Goal: Information Seeking & Learning: Learn about a topic

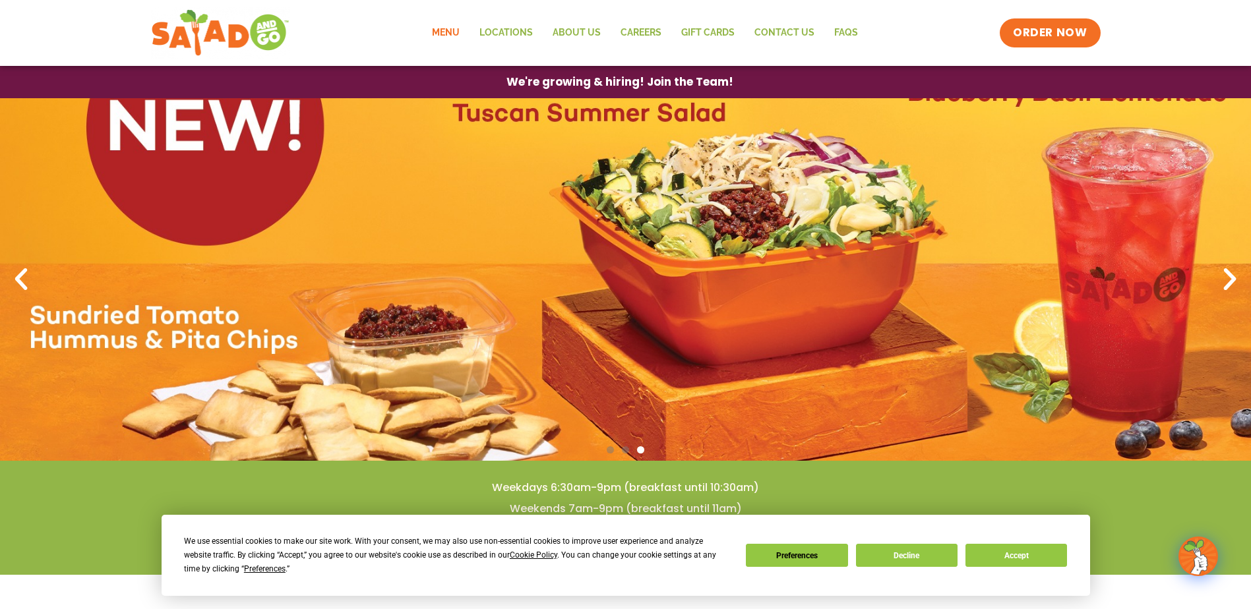
click at [436, 31] on link "Menu" at bounding box center [445, 33] width 47 height 30
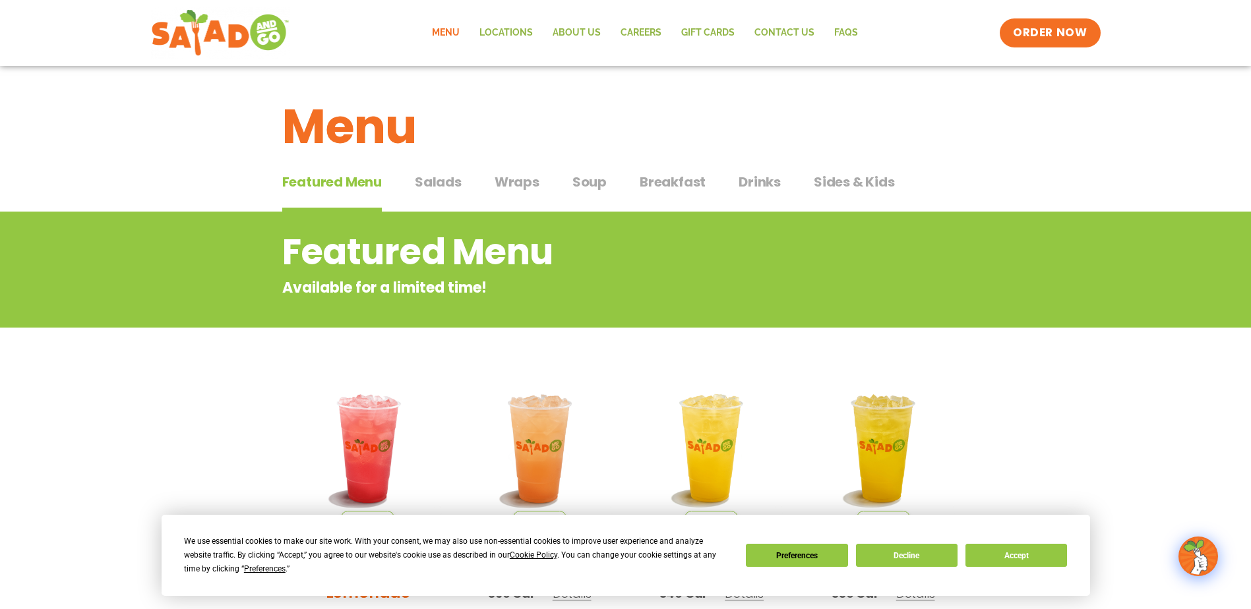
click at [428, 186] on span "Salads" at bounding box center [438, 182] width 47 height 20
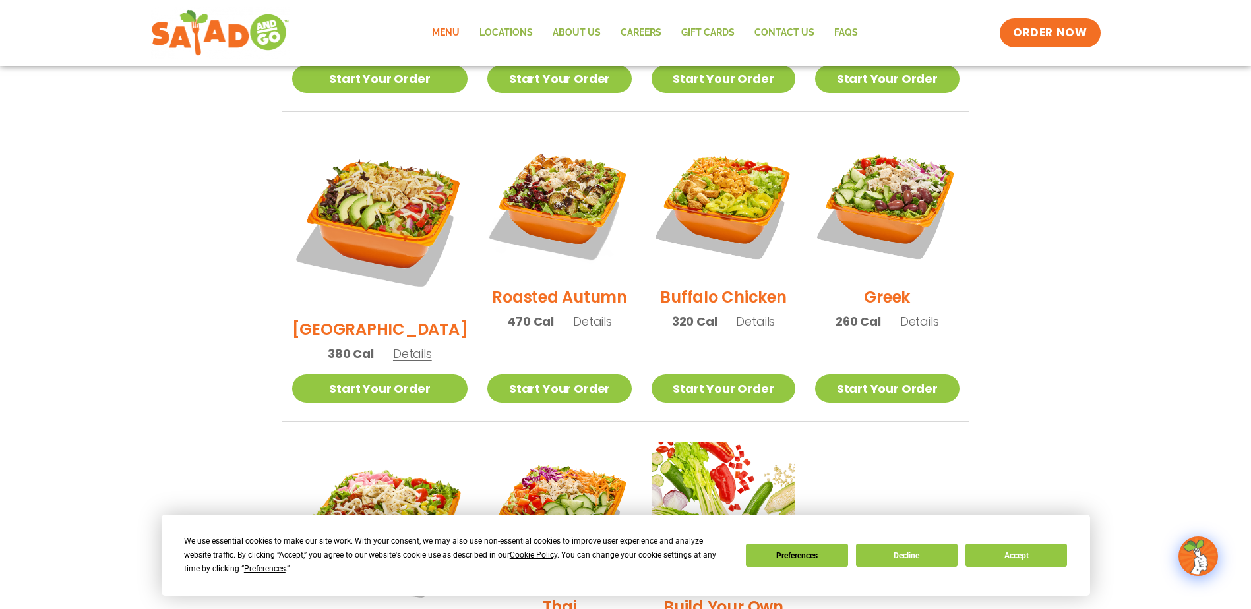
scroll to position [563, 0]
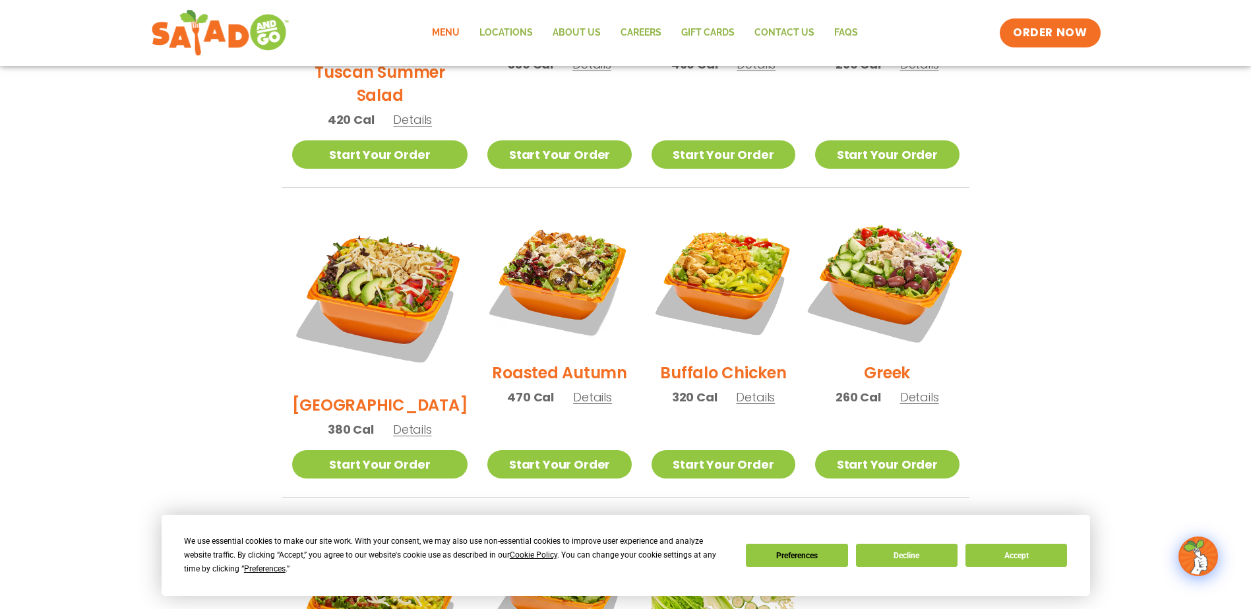
click at [894, 259] on img at bounding box center [887, 279] width 169 height 169
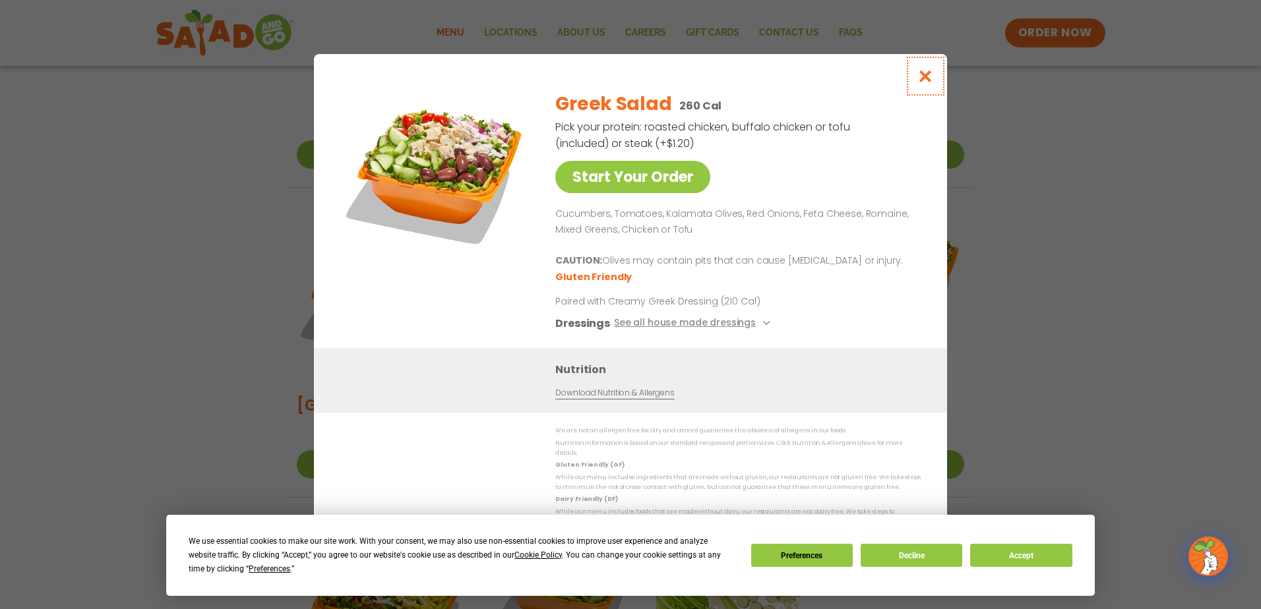
click at [915, 80] on button "Close modal" at bounding box center [925, 76] width 43 height 44
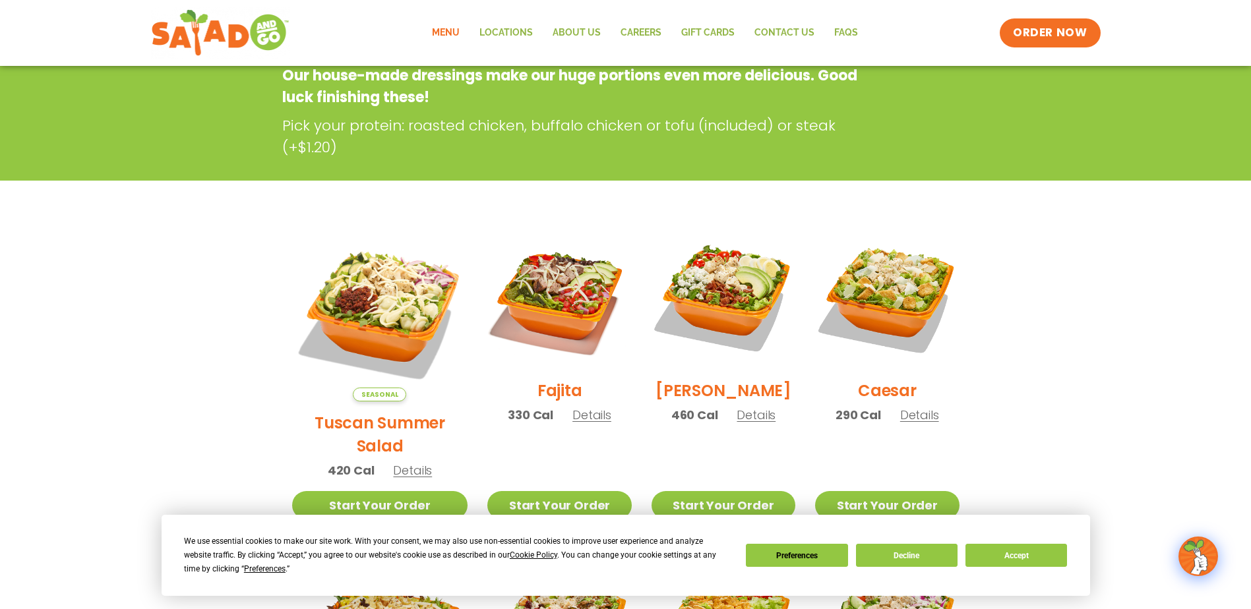
scroll to position [233, 0]
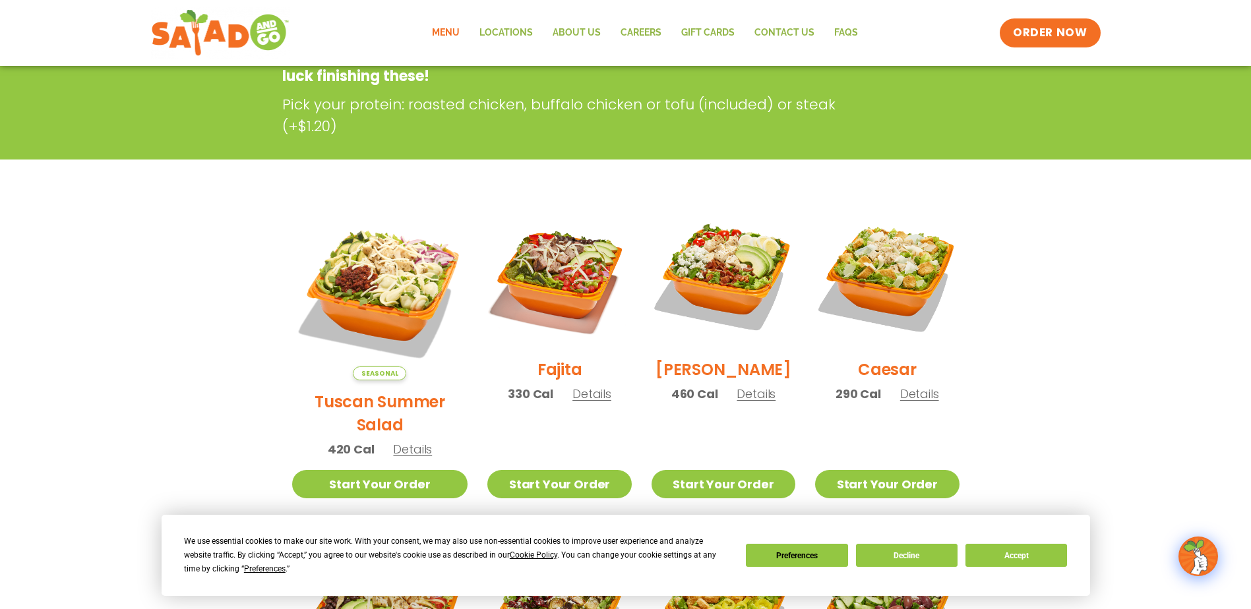
click at [363, 249] on img at bounding box center [380, 292] width 176 height 176
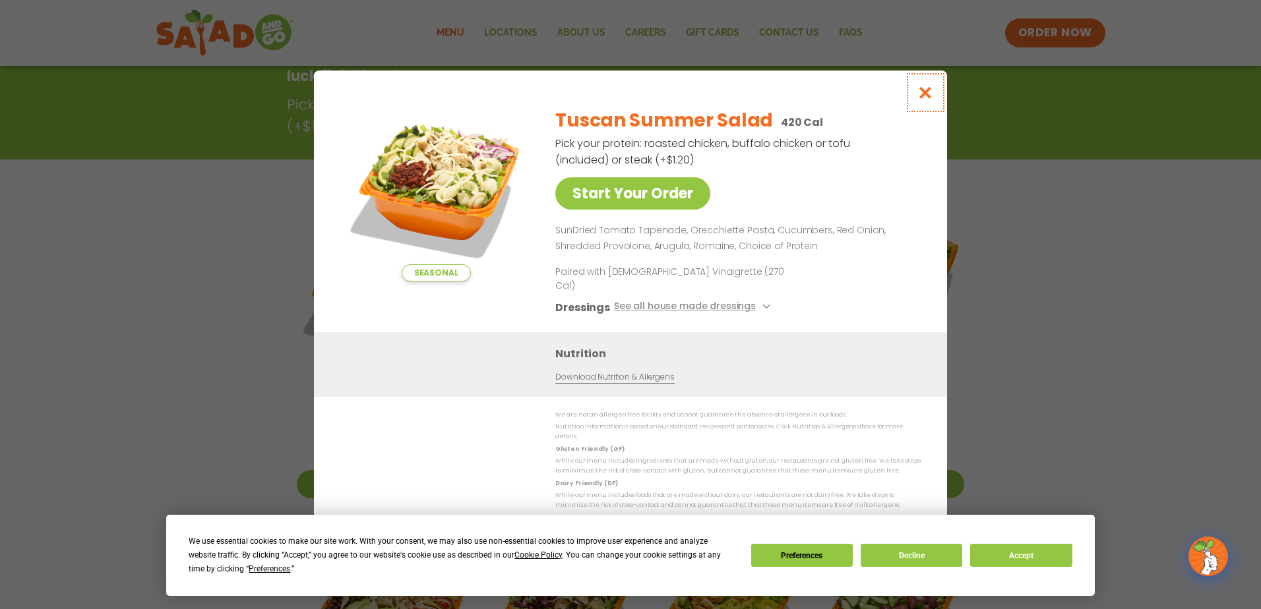
click at [923, 100] on icon "Close modal" at bounding box center [925, 93] width 16 height 14
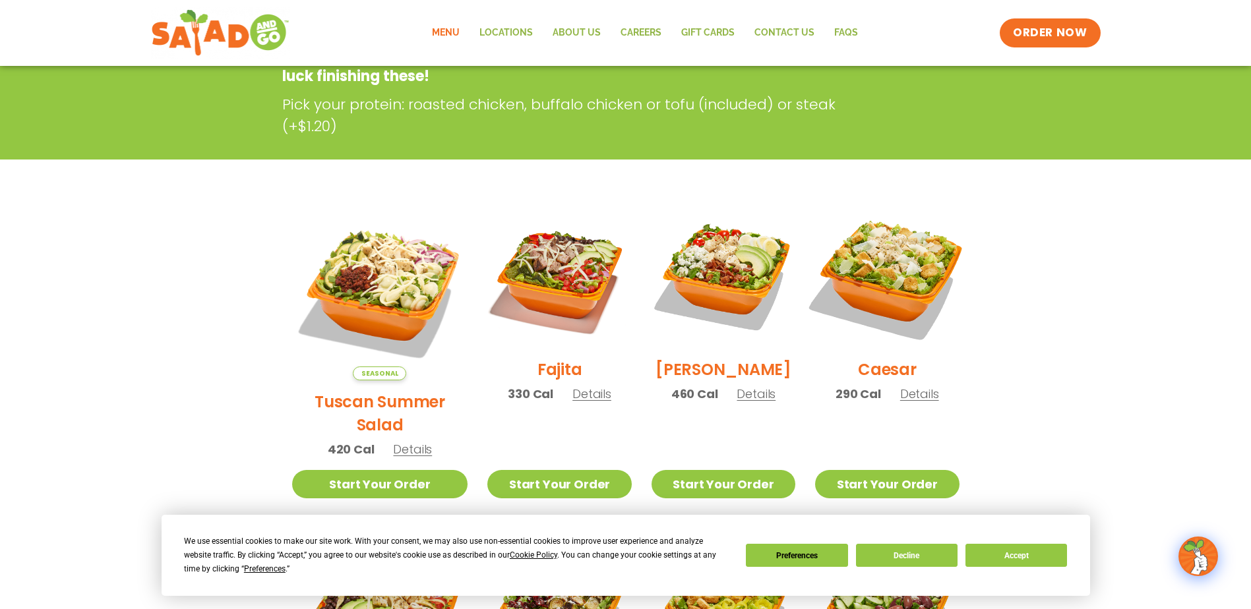
click at [912, 242] on img at bounding box center [887, 276] width 169 height 169
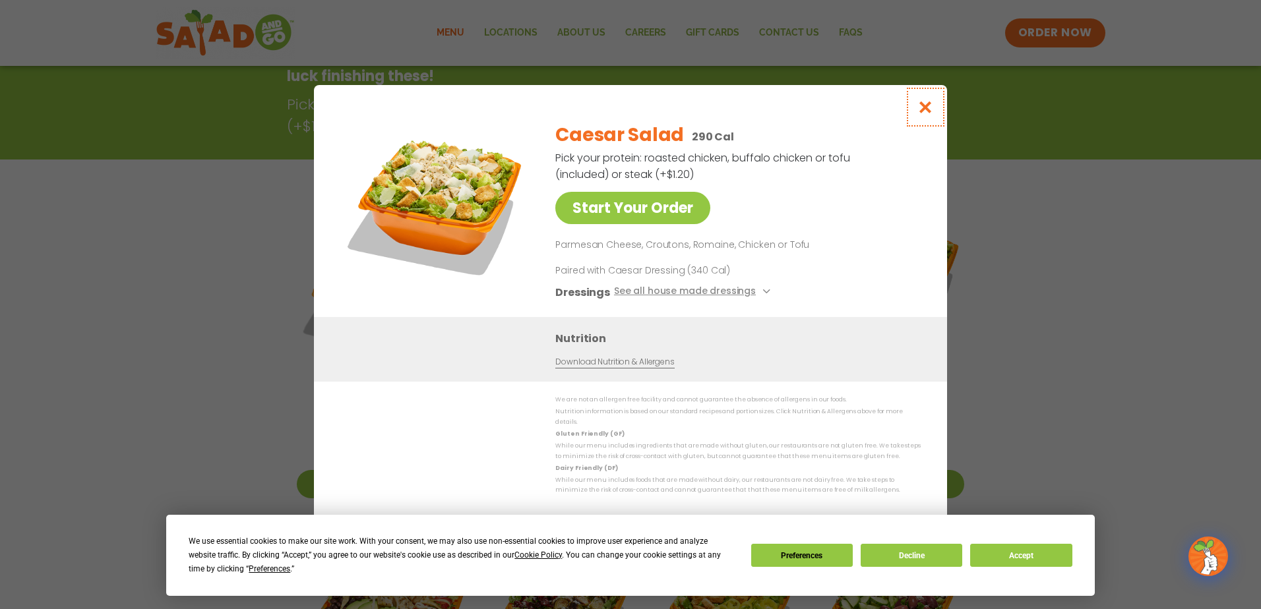
click at [925, 113] on icon "Close modal" at bounding box center [925, 107] width 16 height 14
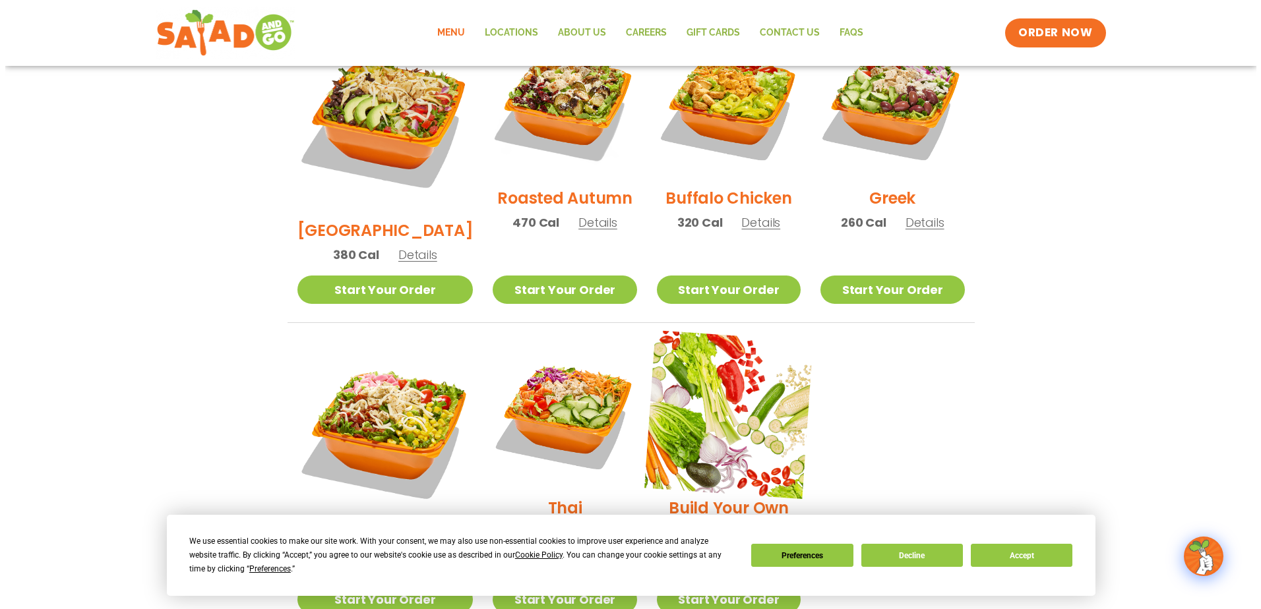
scroll to position [761, 0]
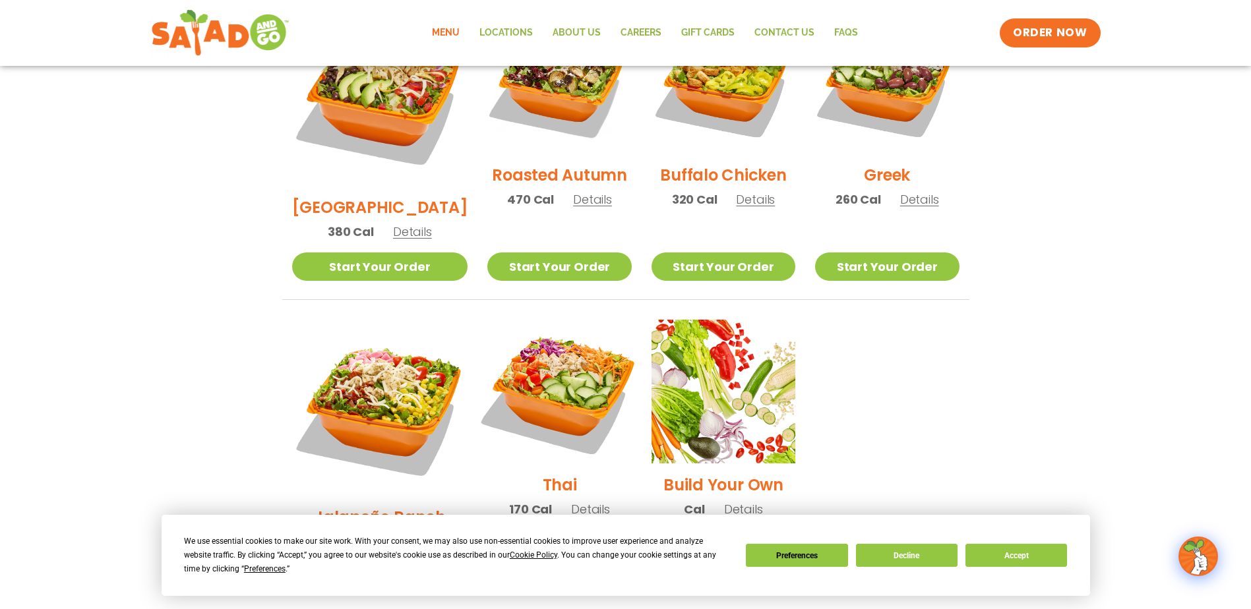
click at [524, 322] on img at bounding box center [559, 391] width 169 height 169
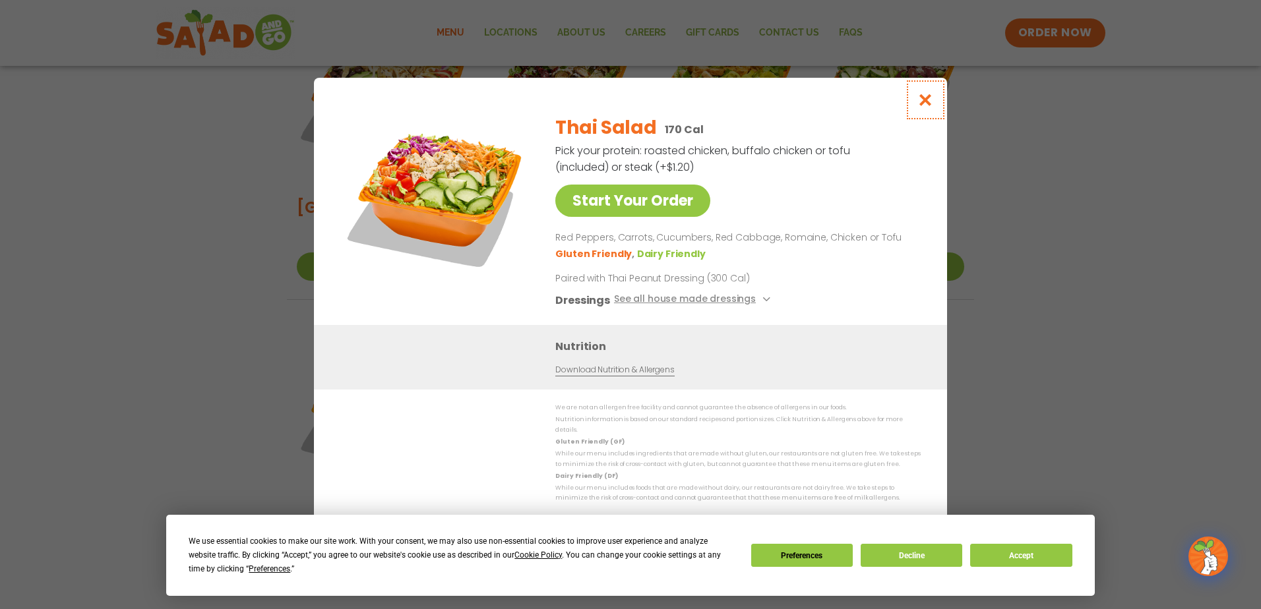
click at [921, 107] on icon "Close modal" at bounding box center [925, 100] width 16 height 14
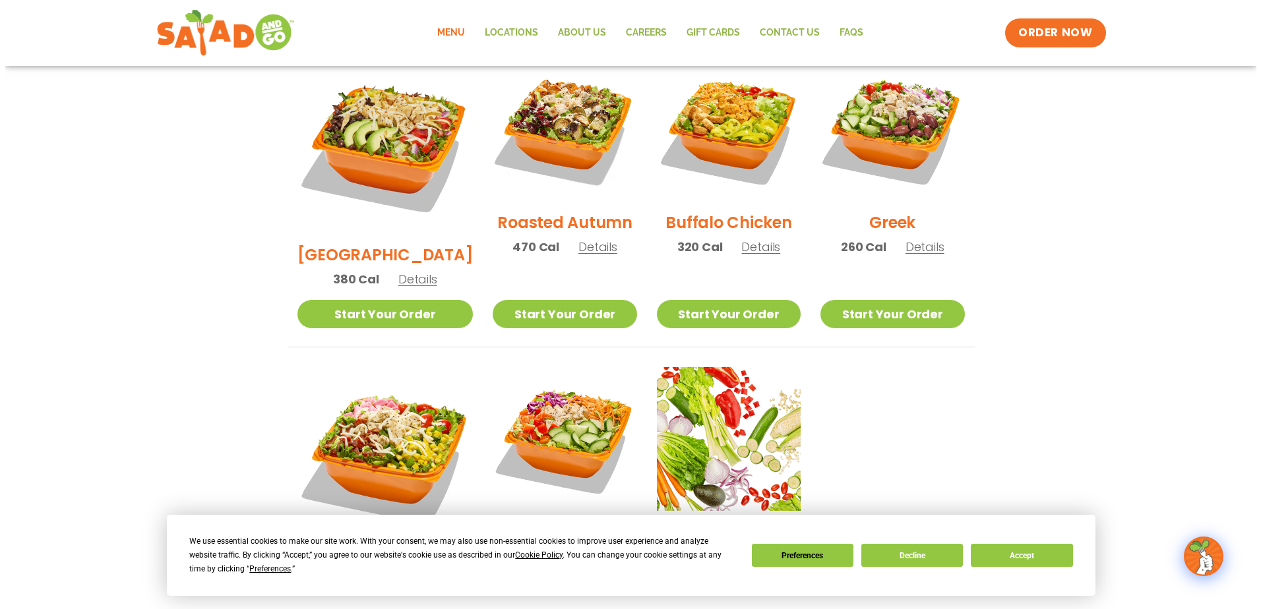
scroll to position [668, 0]
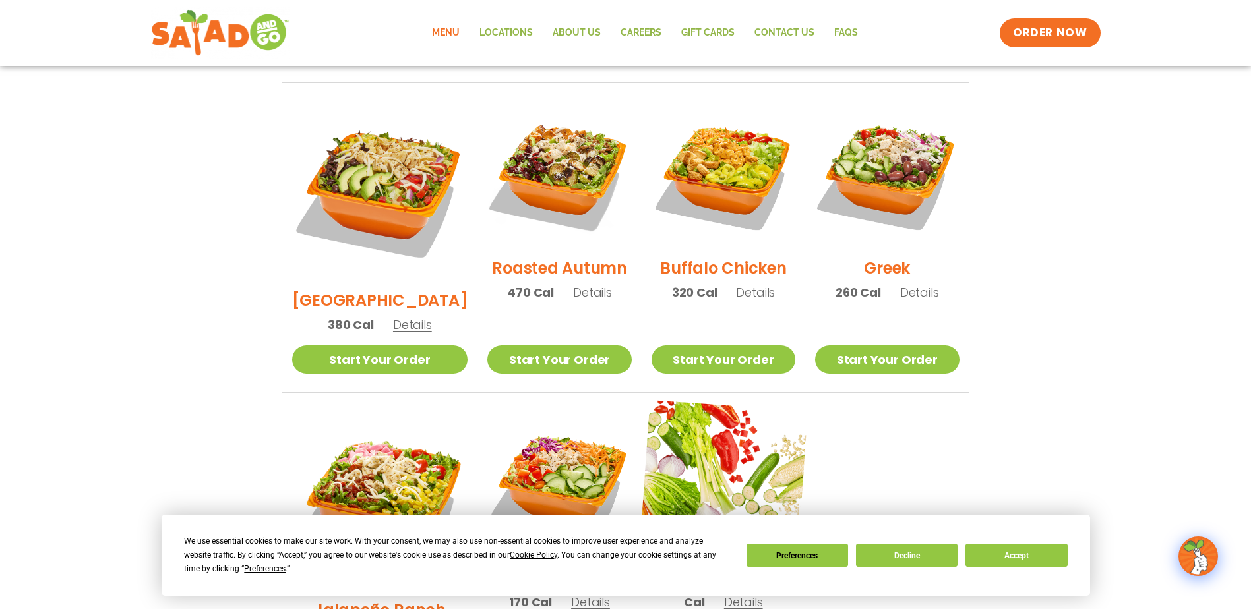
click at [693, 447] on img at bounding box center [723, 484] width 169 height 169
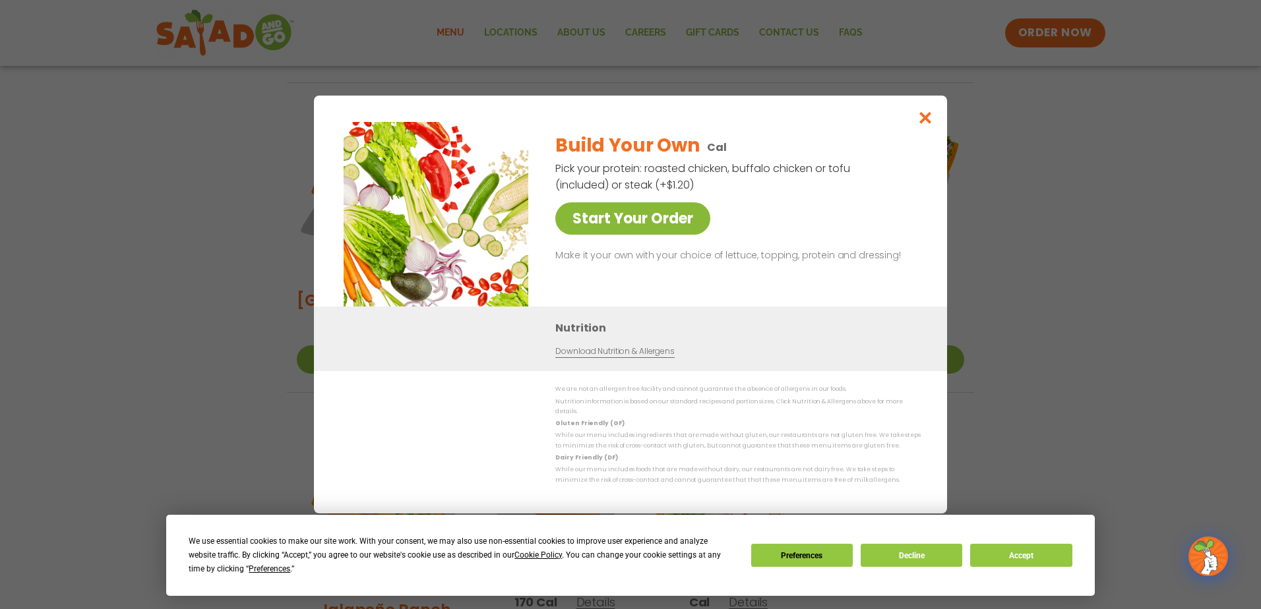
click at [638, 222] on link "Start Your Order" at bounding box center [632, 218] width 155 height 32
